Goal: Task Accomplishment & Management: Use online tool/utility

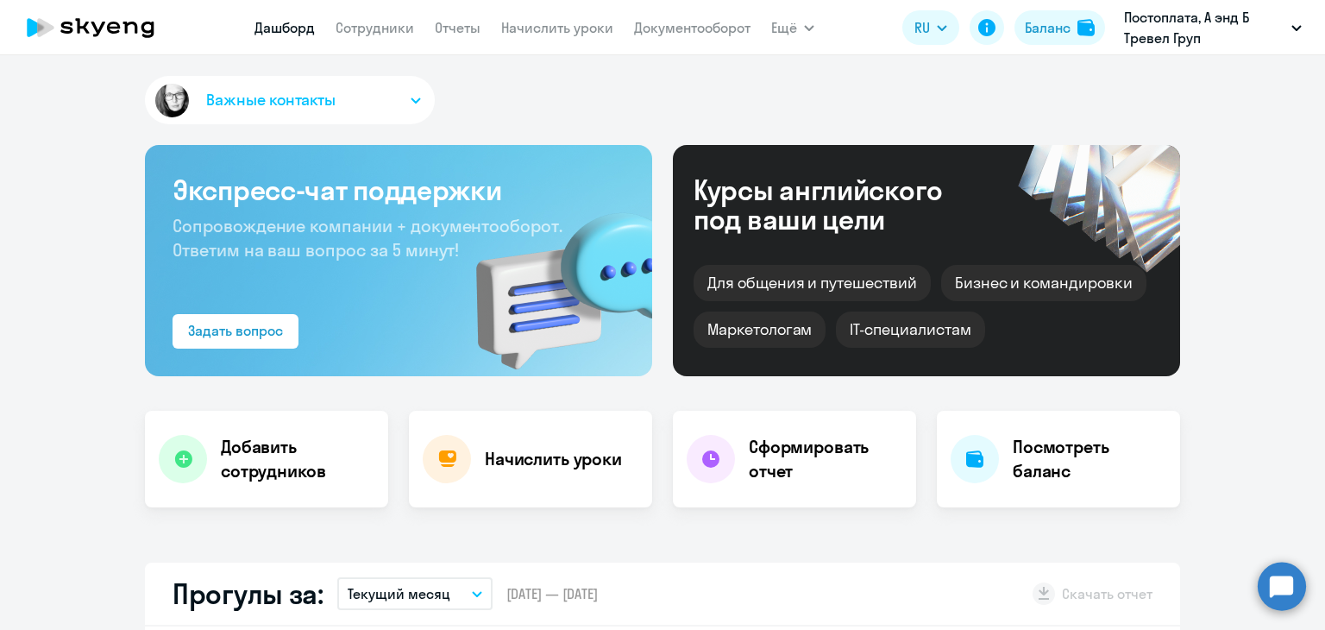
select select "30"
click at [382, 24] on link "Сотрудники" at bounding box center [374, 27] width 78 height 17
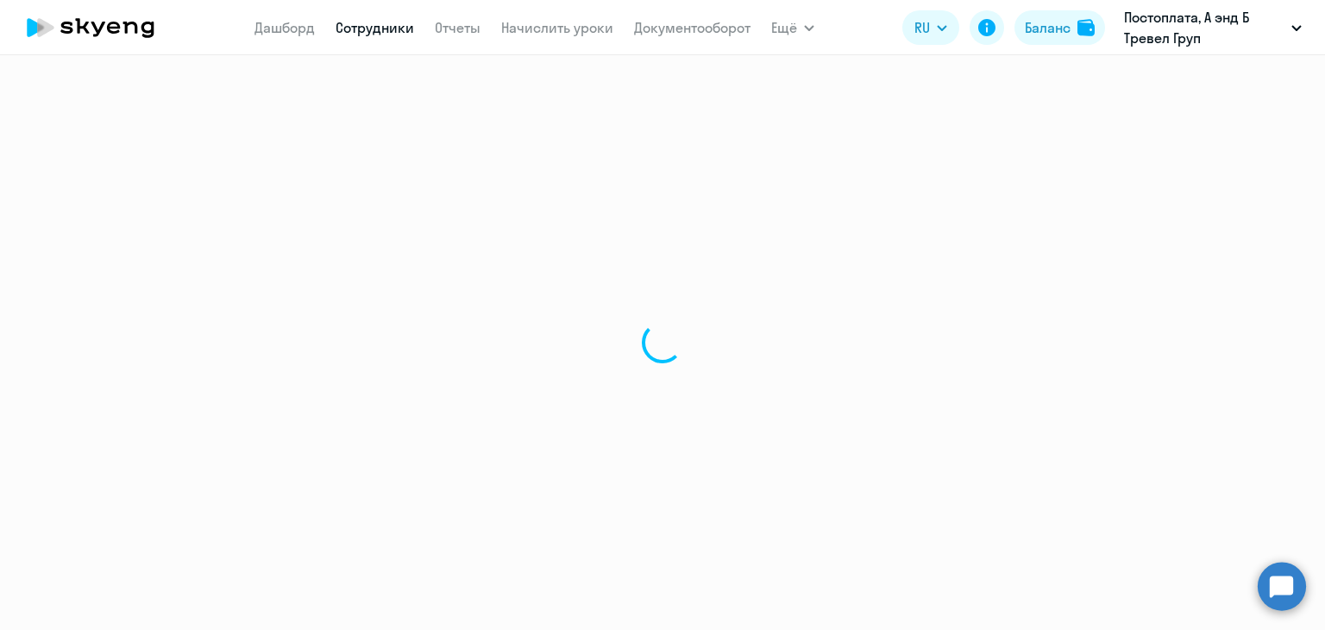
select select "30"
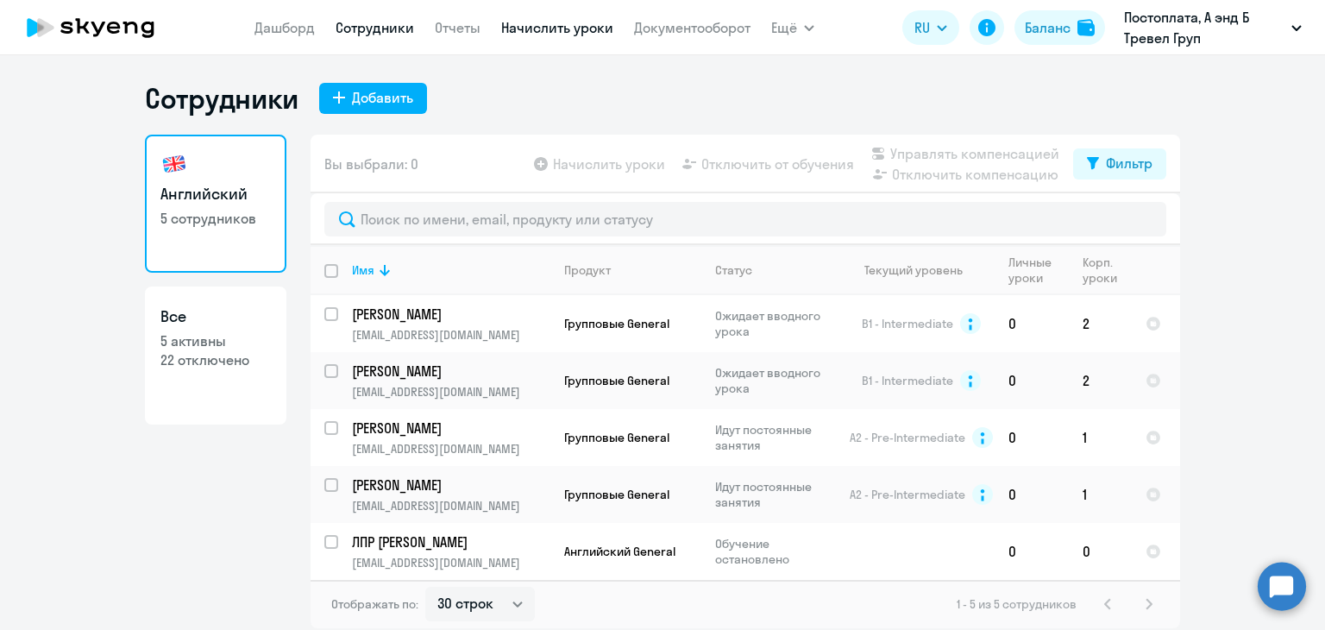
click at [552, 25] on link "Начислить уроки" at bounding box center [557, 27] width 112 height 17
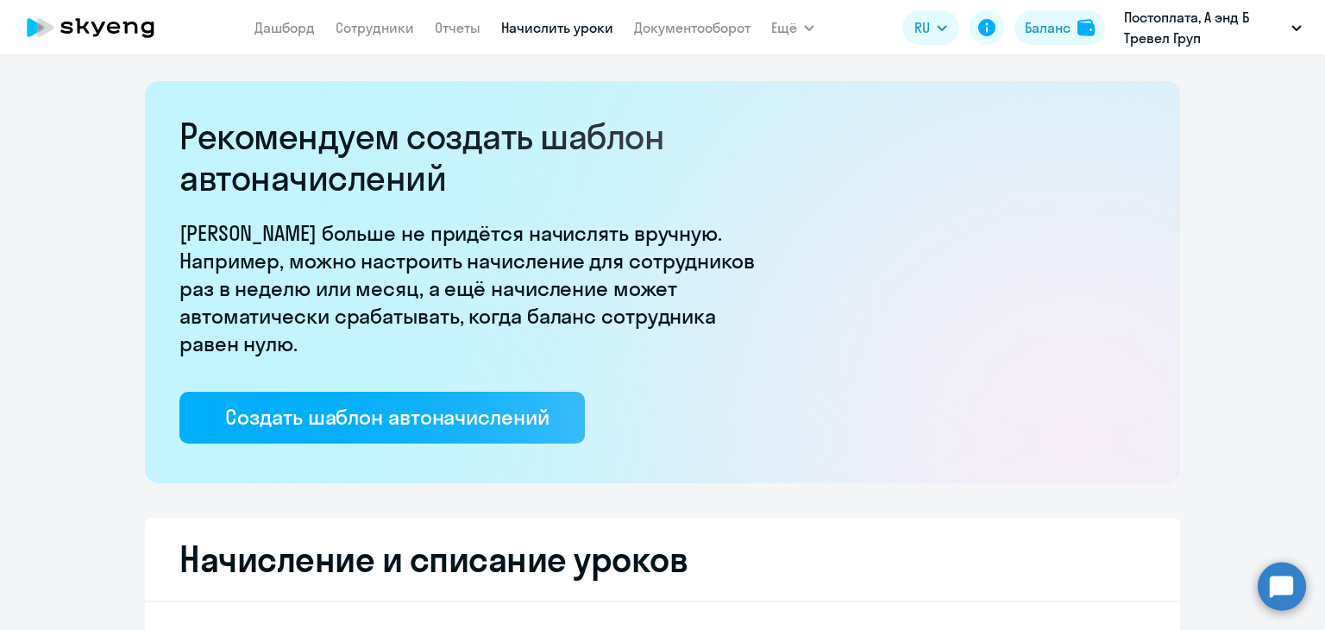
select select "10"
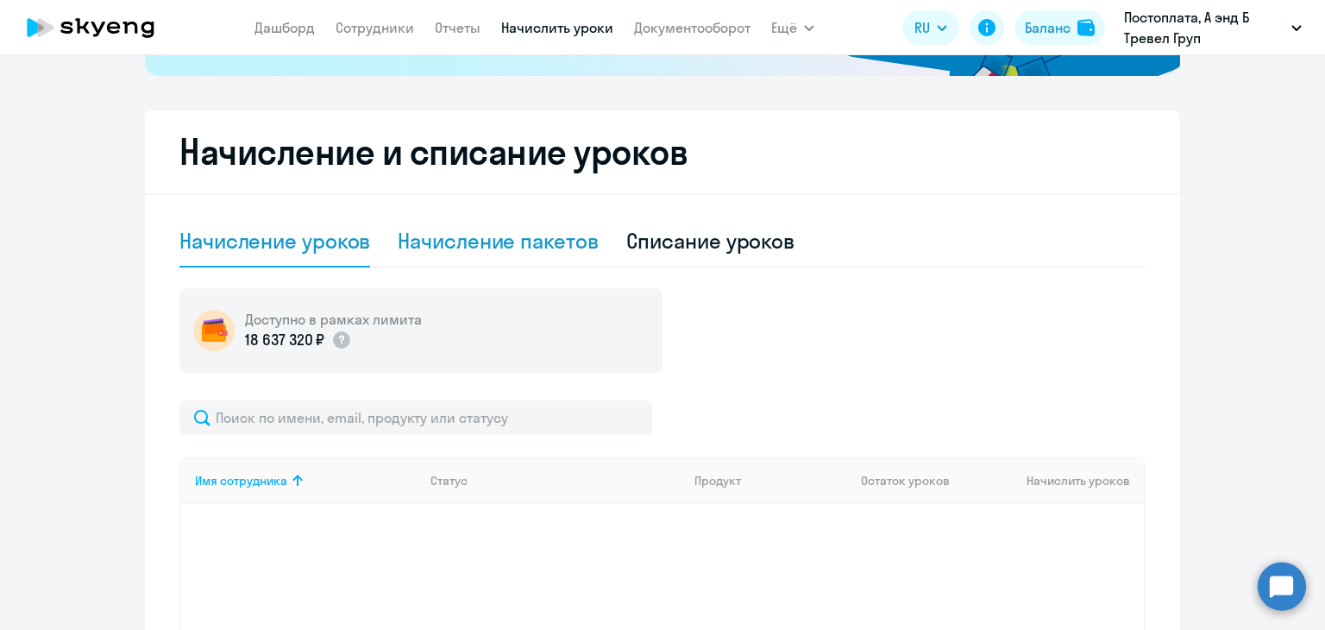
scroll to position [379, 0]
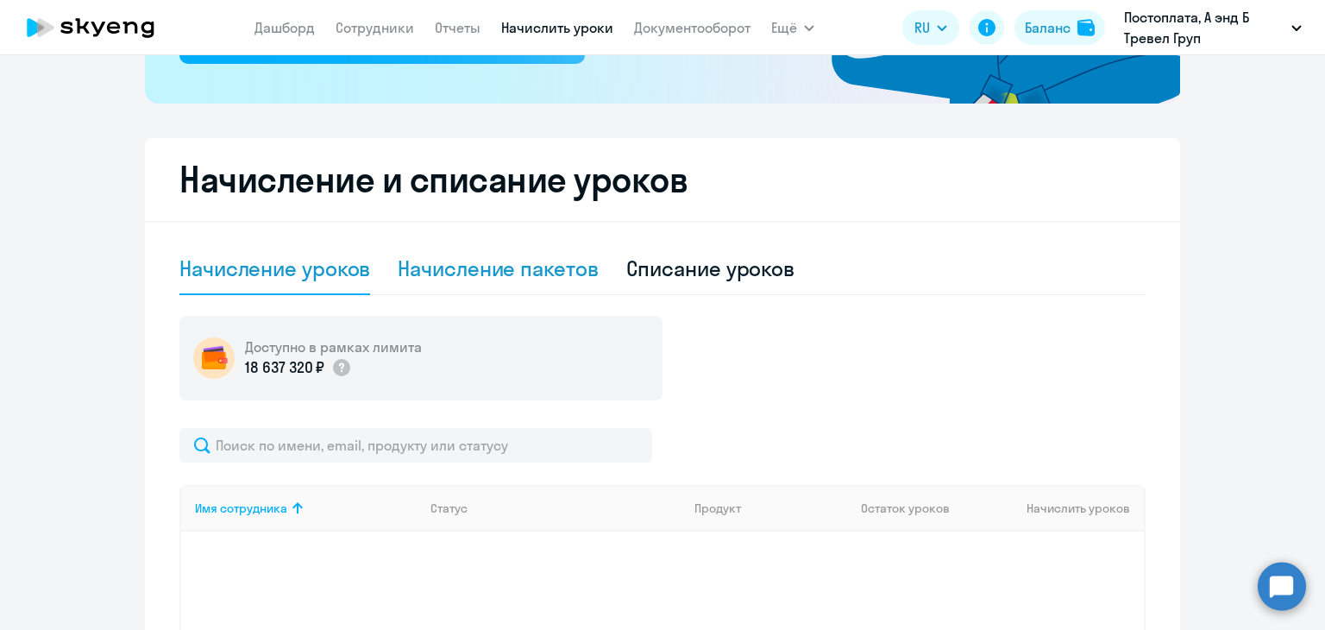
click at [473, 270] on div "Начисление пакетов" at bounding box center [498, 268] width 200 height 28
select select "10"
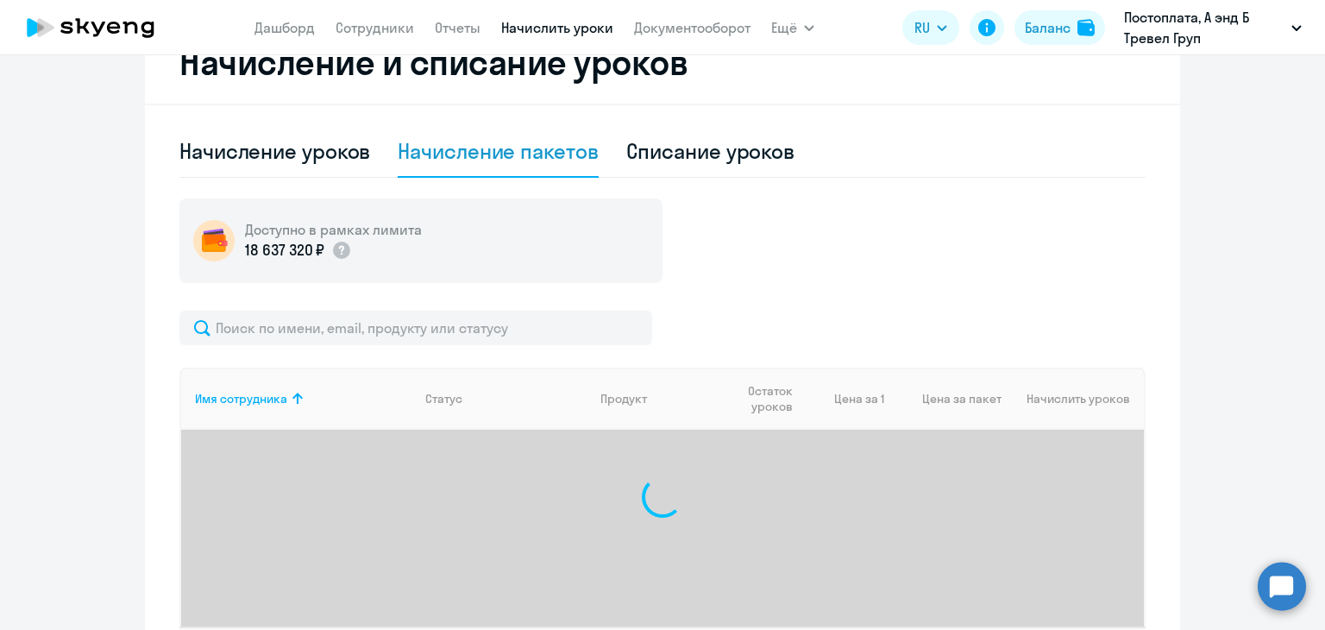
scroll to position [638, 0]
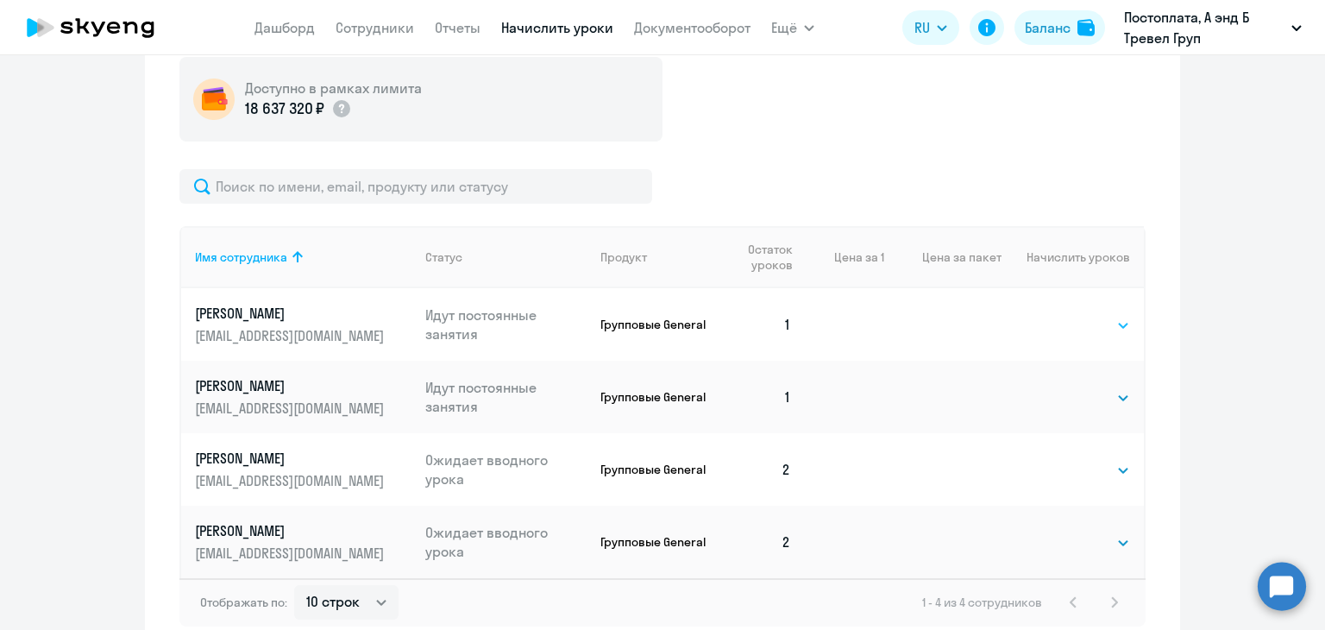
click at [1096, 321] on select "Выбрать 1 4 8 16 32 64" at bounding box center [1094, 325] width 71 height 21
select select "4"
click at [1059, 315] on select "Выбрать 1 4 8 16 32 64" at bounding box center [1094, 325] width 71 height 21
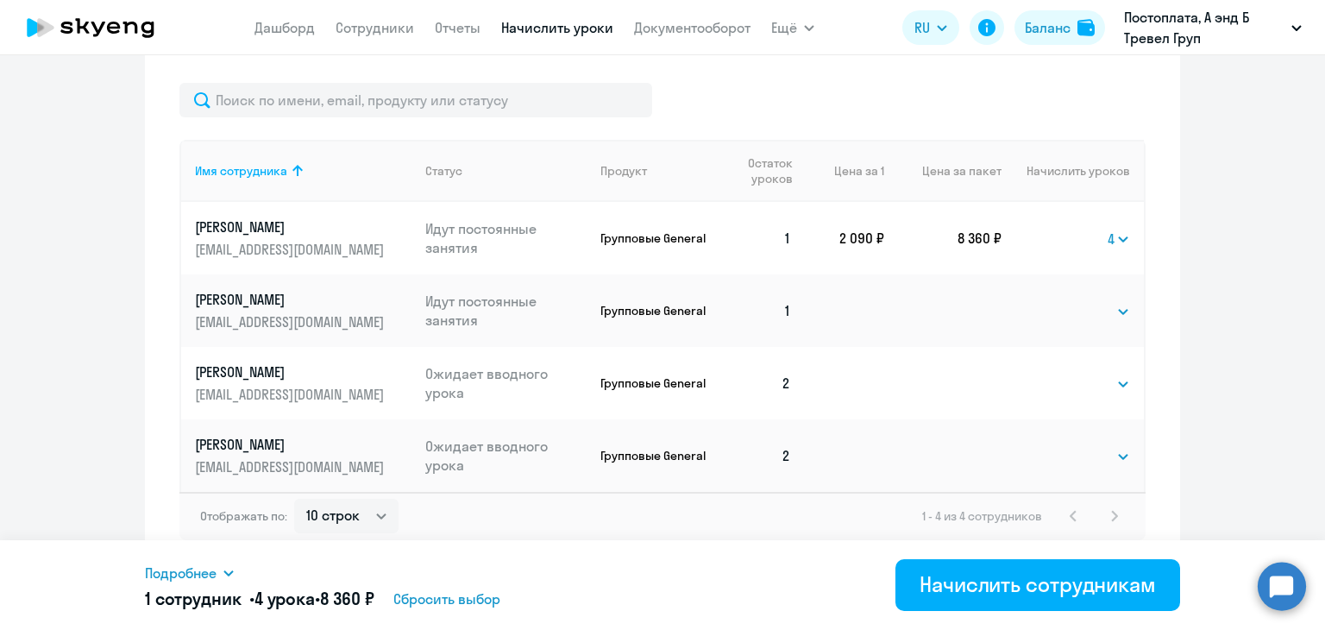
scroll to position [724, 0]
click at [1111, 313] on select "Выбрать 1 4 8 16 32 64" at bounding box center [1094, 311] width 71 height 21
select select "4"
click at [1059, 301] on select "Выбрать 1 4 8 16 32 64" at bounding box center [1094, 311] width 71 height 21
click at [1116, 387] on select "Выбрать 1 4 8 16 32 64" at bounding box center [1094, 383] width 71 height 21
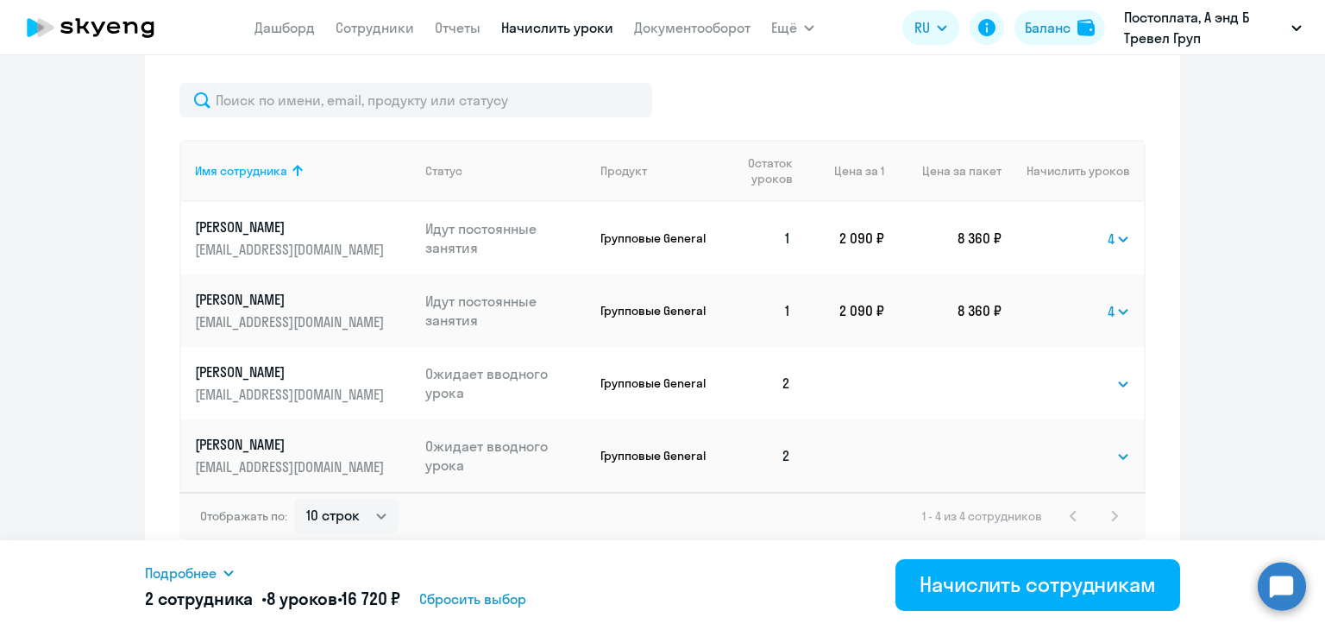
select select "4"
click at [1059, 373] on select "Выбрать 1 4 8 16 32 64" at bounding box center [1094, 383] width 71 height 21
click at [1117, 455] on select "Выбрать 1 4 8 16 32 64" at bounding box center [1094, 456] width 71 height 21
select select "4"
click at [1059, 446] on select "Выбрать 1 4 8 16 32 64" at bounding box center [1094, 456] width 71 height 21
